Goal: Information Seeking & Learning: Learn about a topic

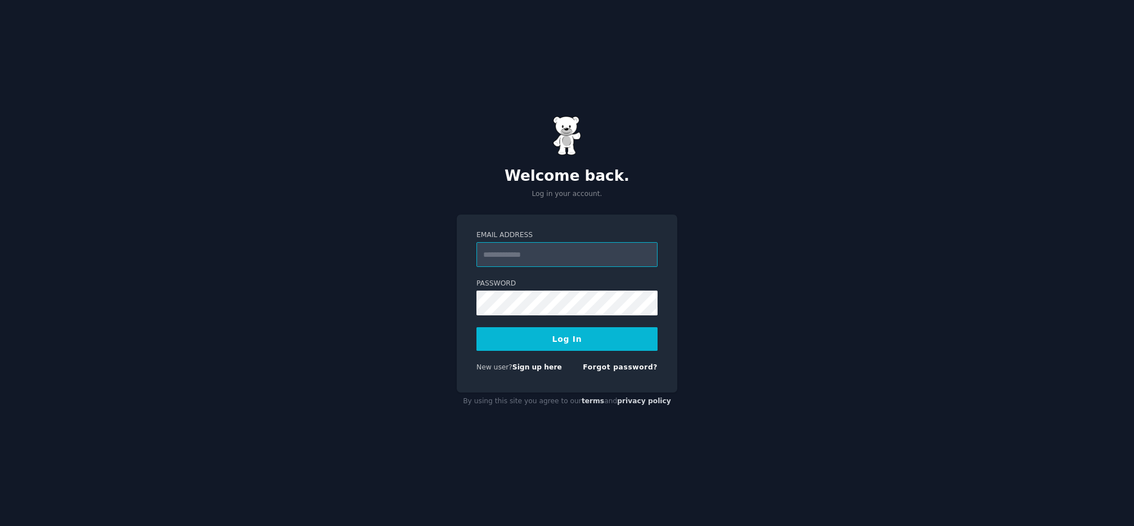
type input "**********"
click at [562, 346] on button "Log In" at bounding box center [567, 339] width 181 height 24
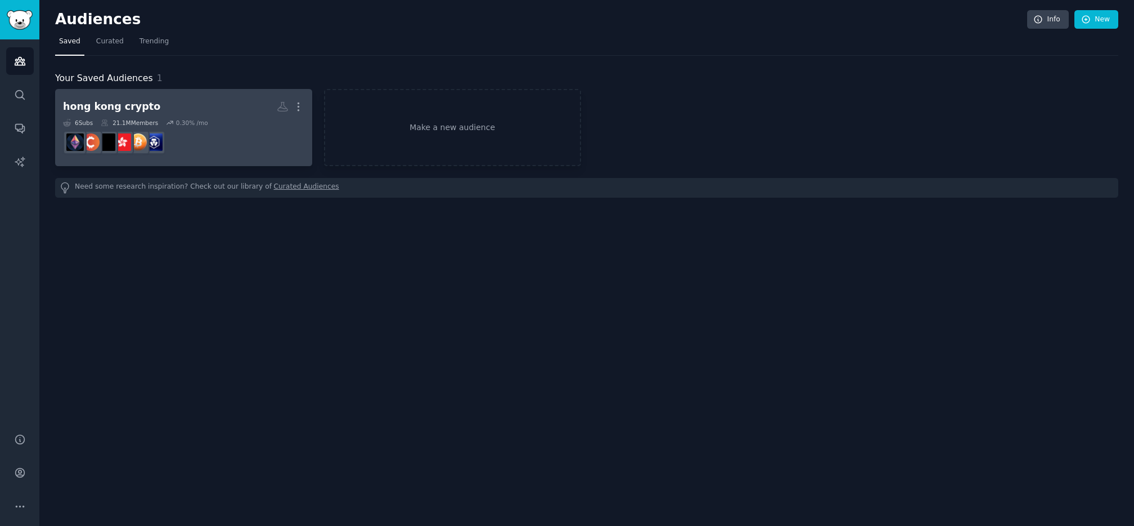
click at [168, 112] on h2 "hong kong crypto More" at bounding box center [183, 107] width 241 height 20
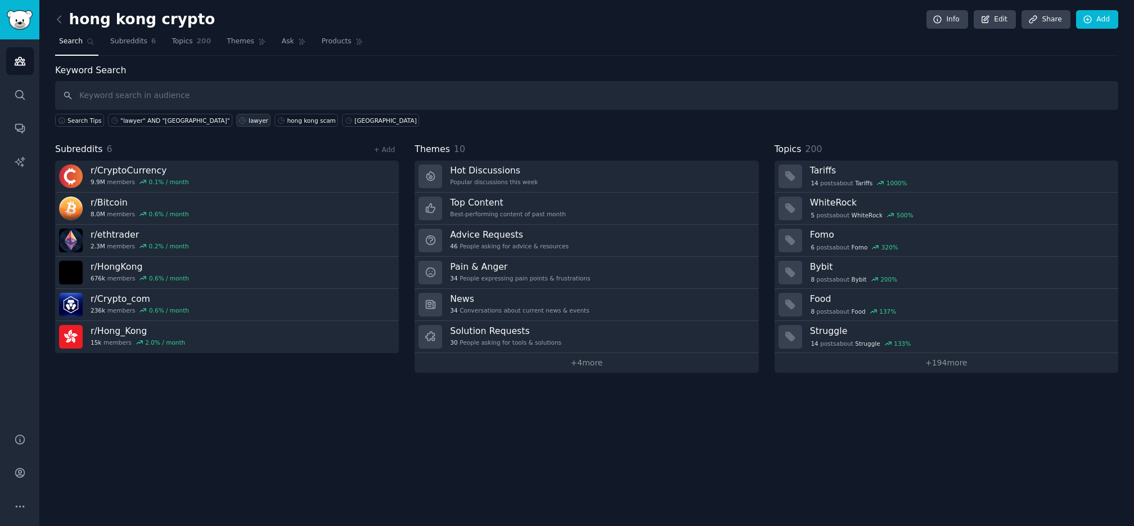
click at [249, 120] on div "lawyer" at bounding box center [259, 120] width 20 height 8
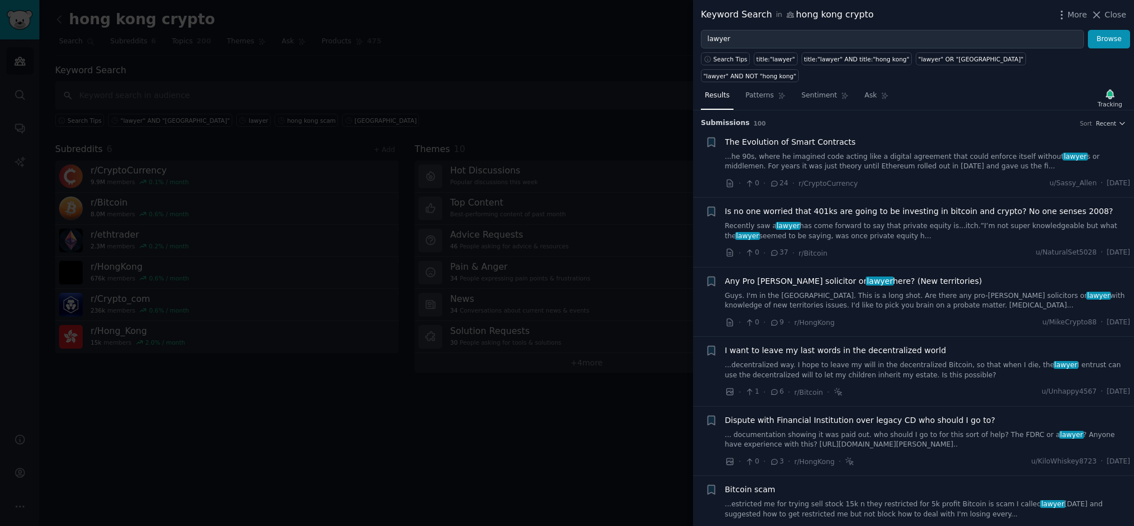
click at [950, 152] on link "...he 90s, where he imagined code acting like a digital agreement that could en…" at bounding box center [928, 162] width 406 height 20
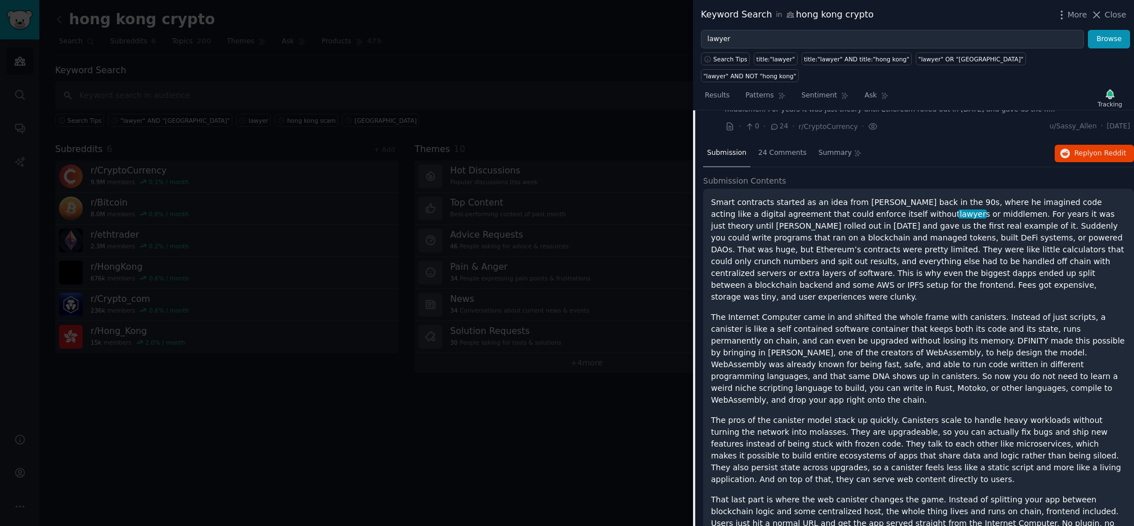
scroll to position [74, 0]
